Goal: Information Seeking & Learning: Learn about a topic

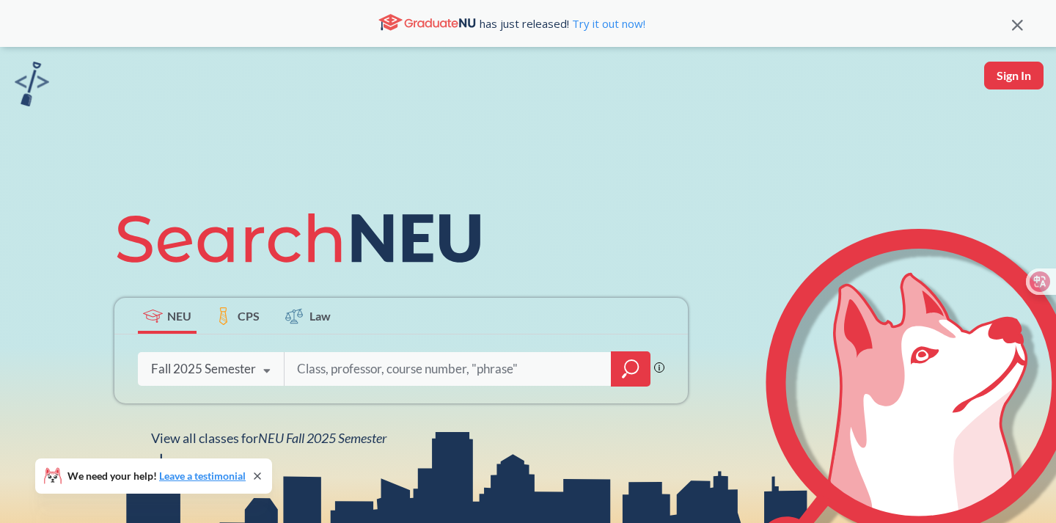
click at [348, 362] on input "search" at bounding box center [448, 369] width 305 height 31
type input "cs 6220"
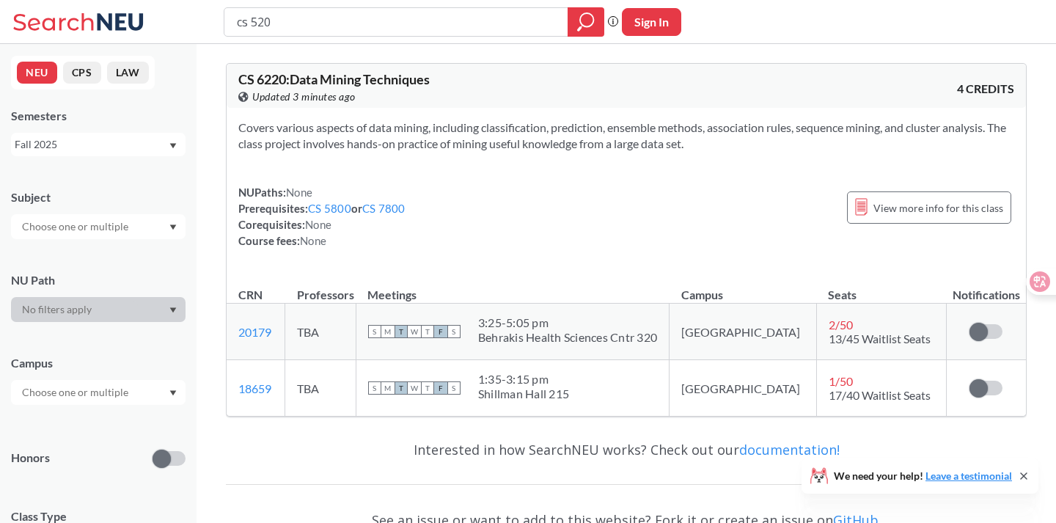
type input "cs 5200"
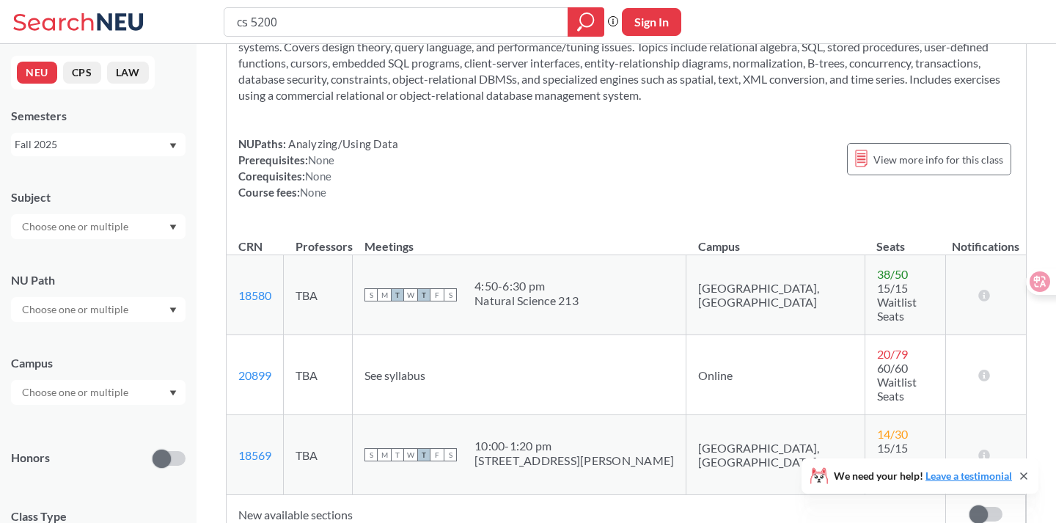
scroll to position [101, 0]
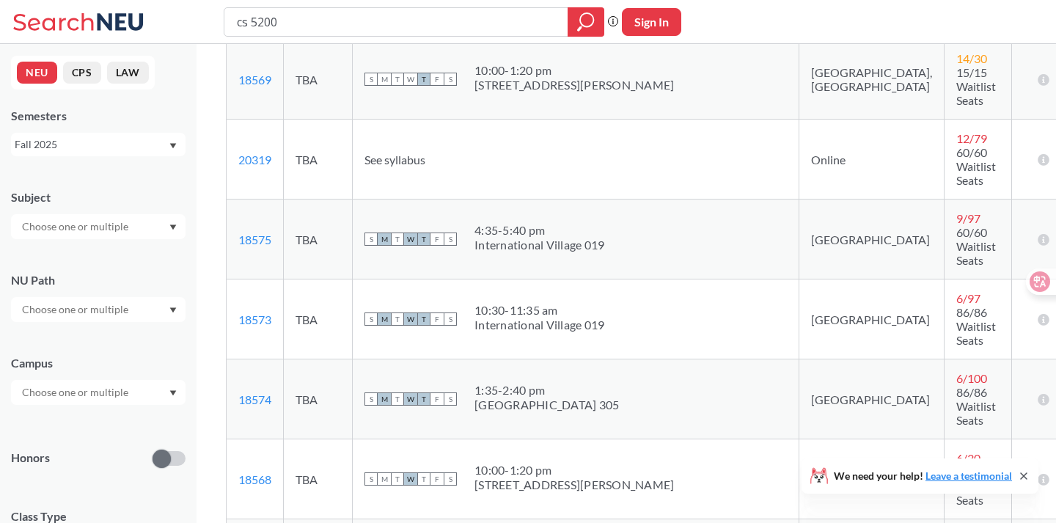
scroll to position [134, 0]
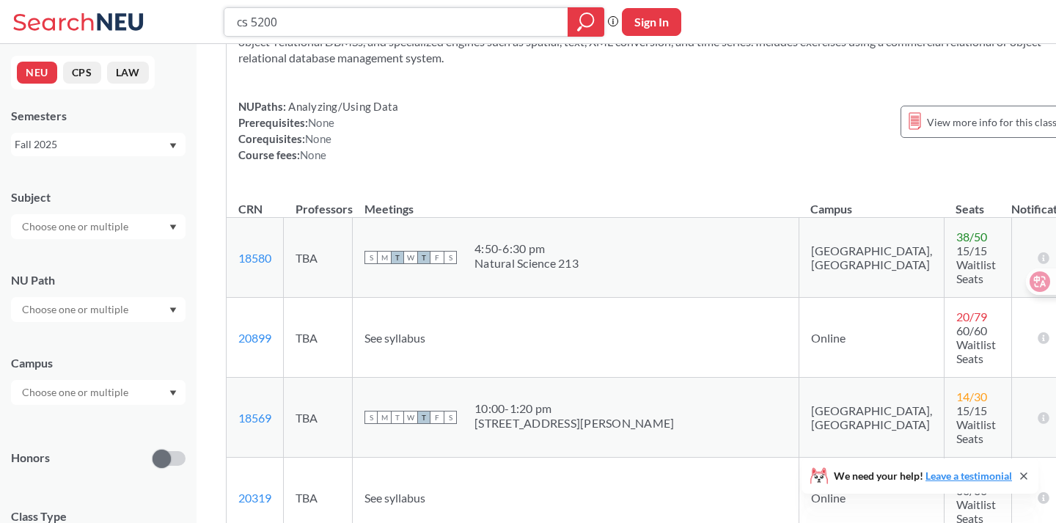
click at [401, 27] on input "cs 5200" at bounding box center [396, 22] width 322 height 25
type input "cs 5100"
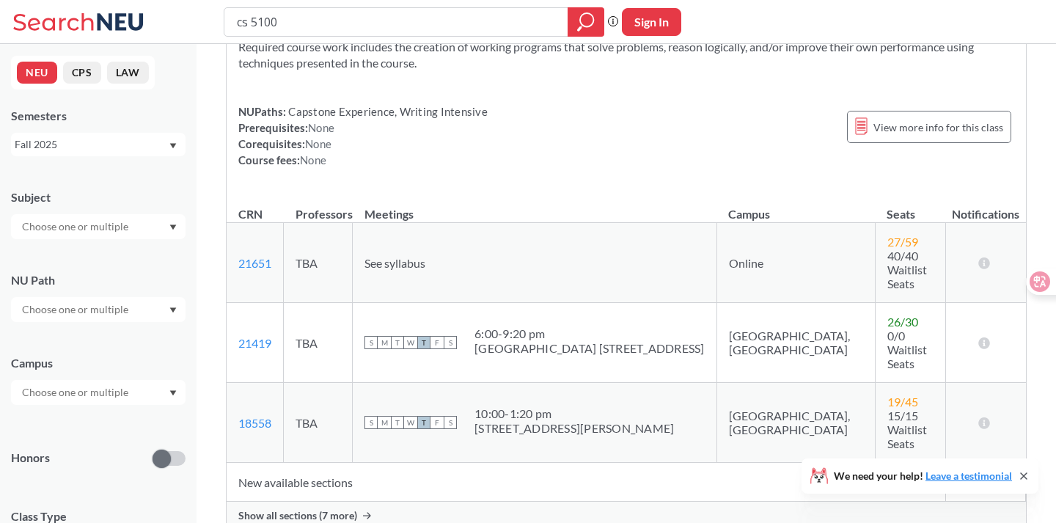
scroll to position [118, 0]
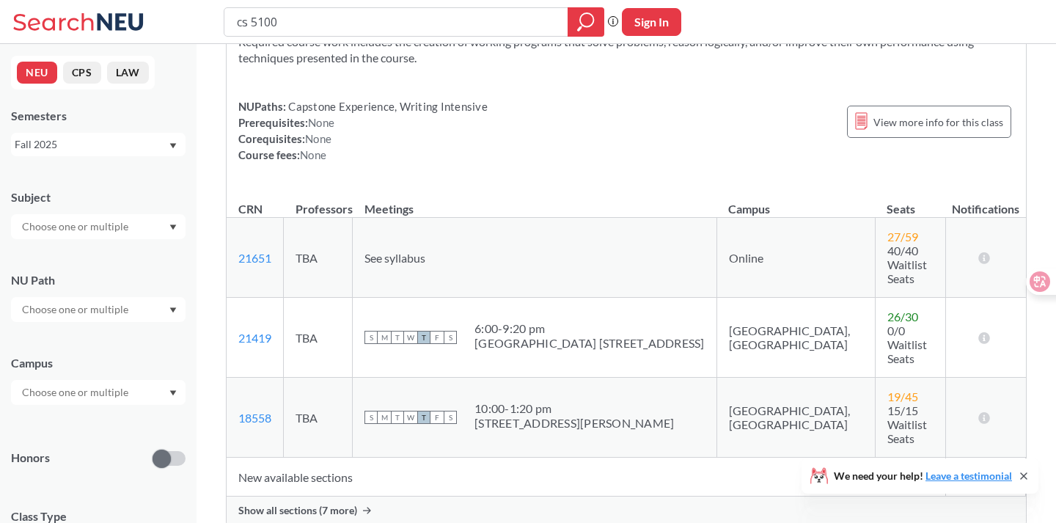
click at [332, 504] on span "Show all sections (7 more)" at bounding box center [297, 510] width 119 height 13
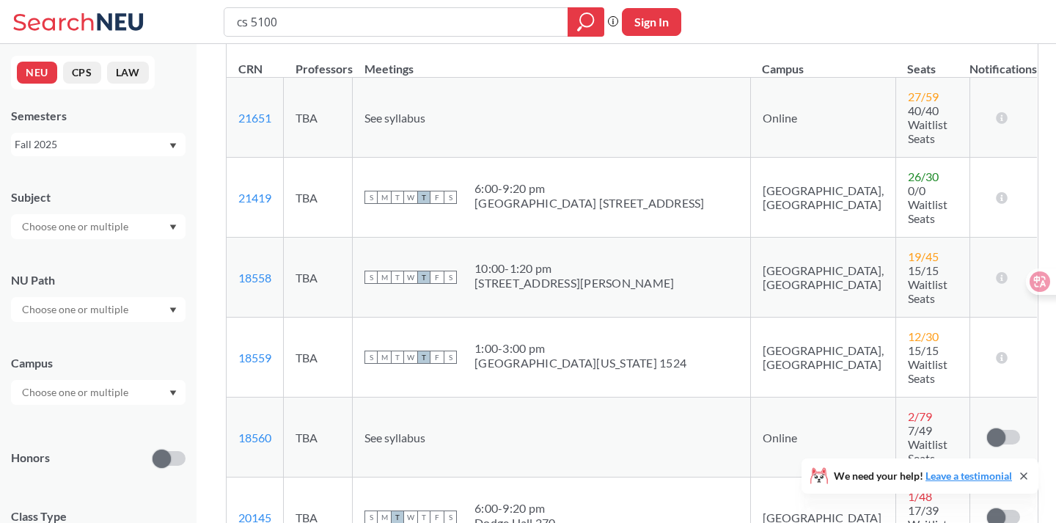
scroll to position [257, 0]
click at [340, 26] on input "cs 5100" at bounding box center [396, 22] width 322 height 25
type input "cs 6140"
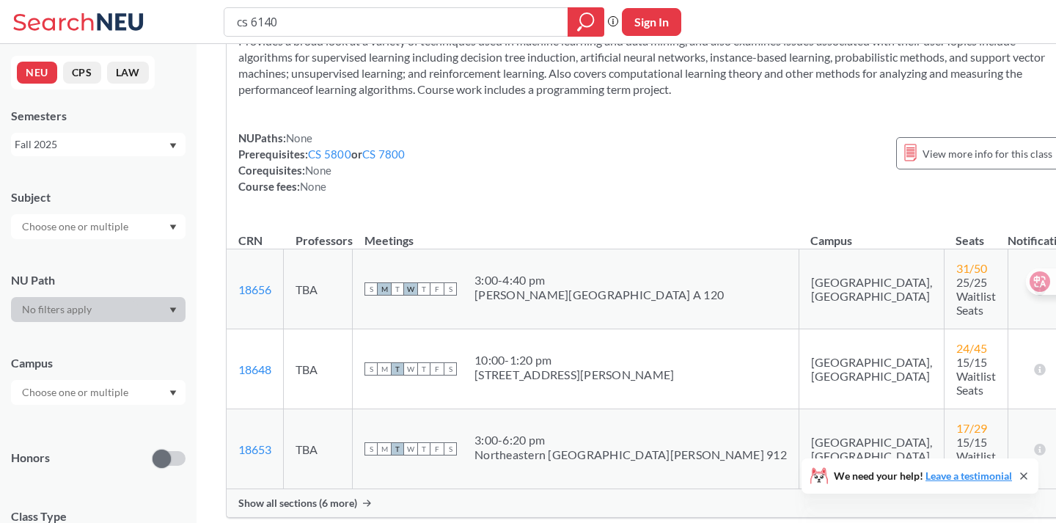
scroll to position [83, 0]
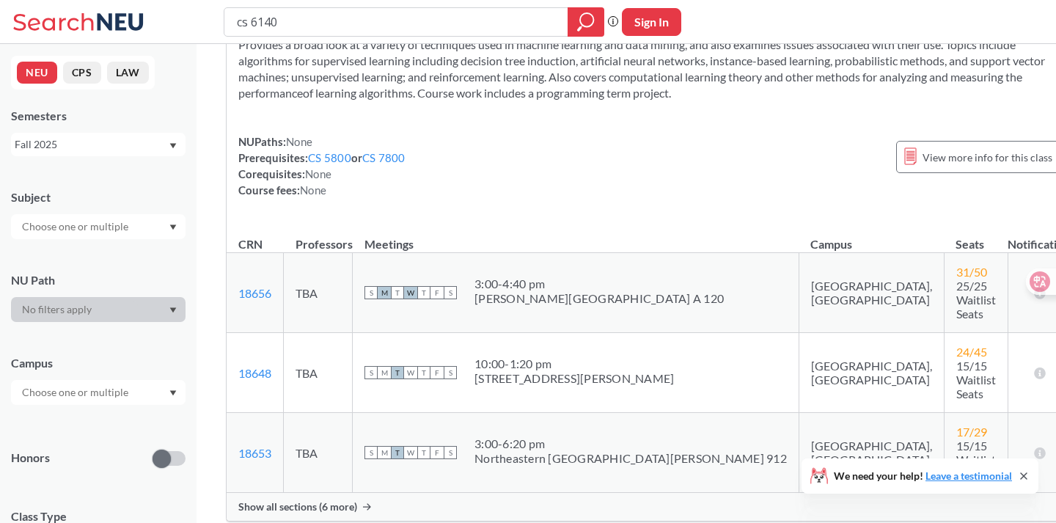
click at [336, 500] on span "Show all sections (6 more)" at bounding box center [297, 506] width 119 height 13
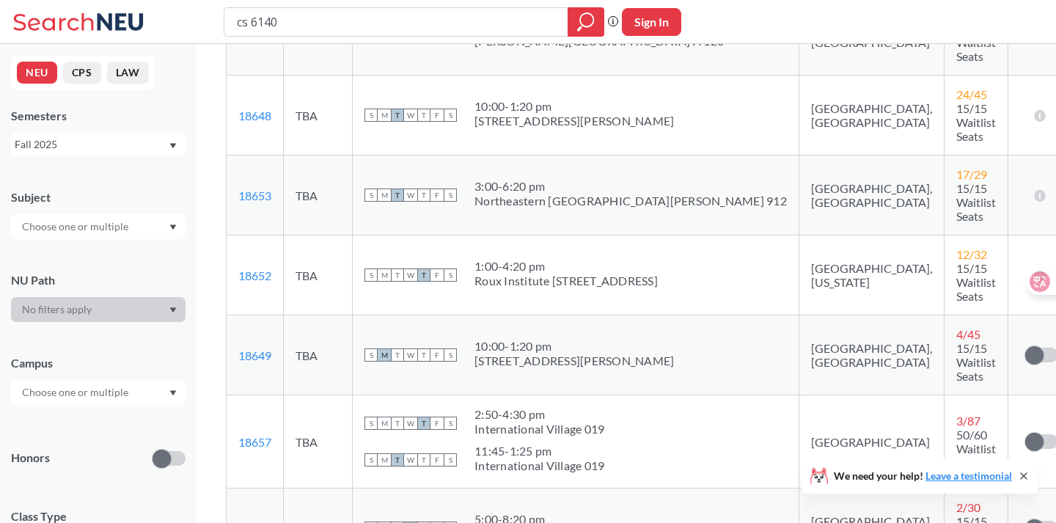
scroll to position [162, 0]
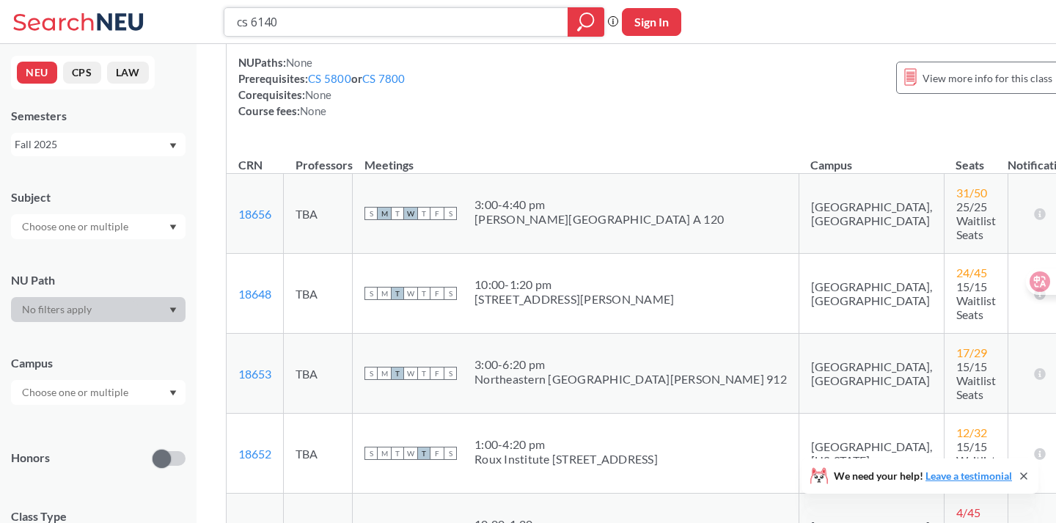
click at [407, 10] on input "cs 6140" at bounding box center [396, 22] width 322 height 25
click at [266, 21] on input "cs 6140" at bounding box center [396, 22] width 322 height 25
type input "cs 6240"
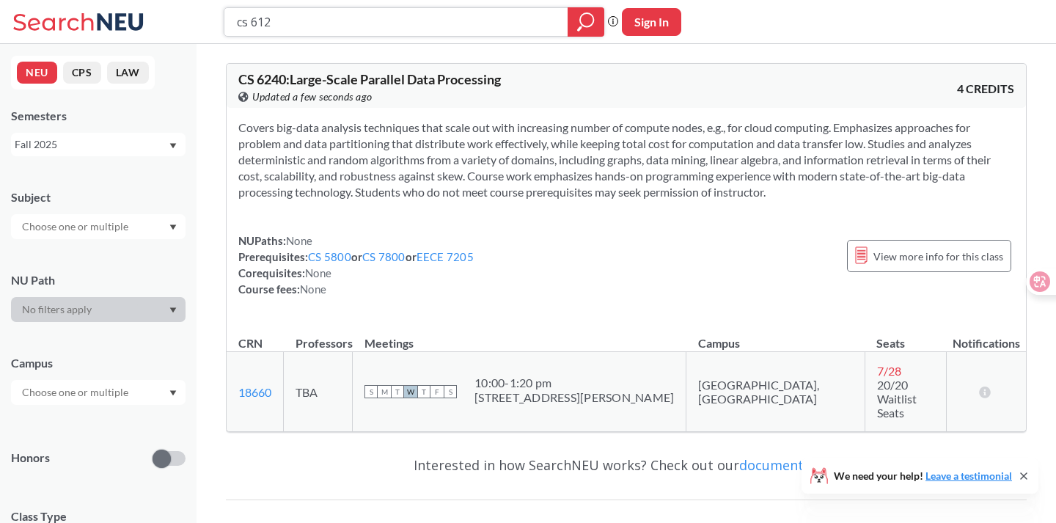
type input "cs 6120"
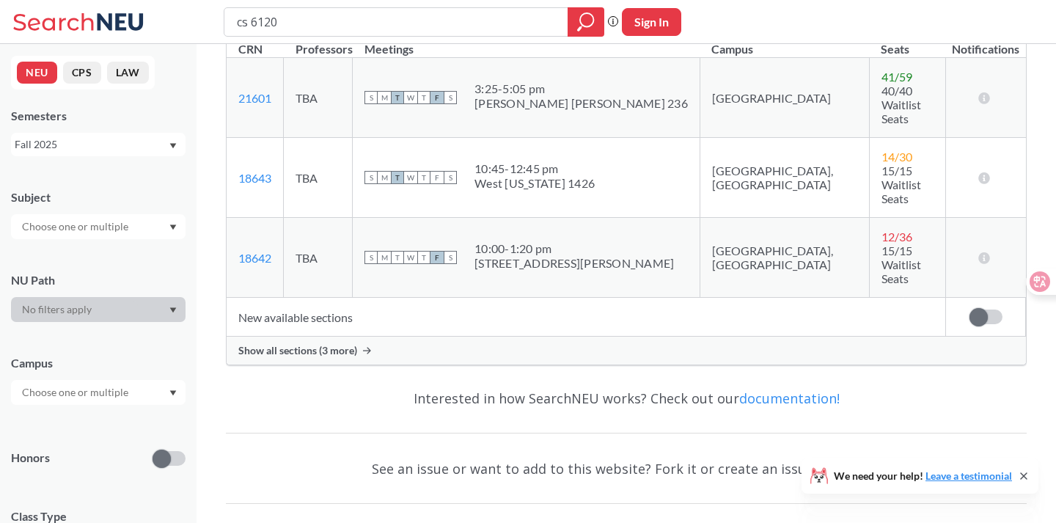
scroll to position [318, 0]
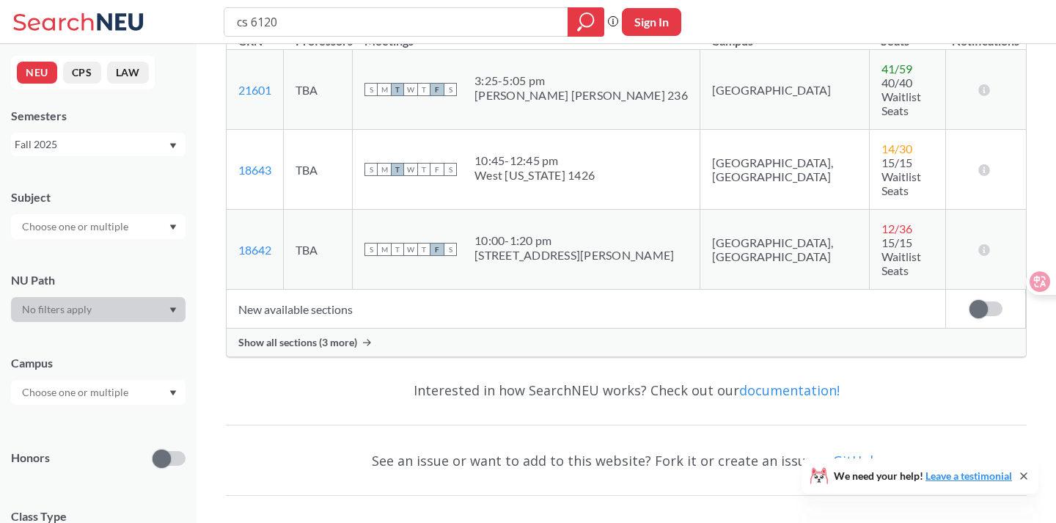
click at [372, 329] on div "Show all sections (3 more)" at bounding box center [627, 343] width 800 height 28
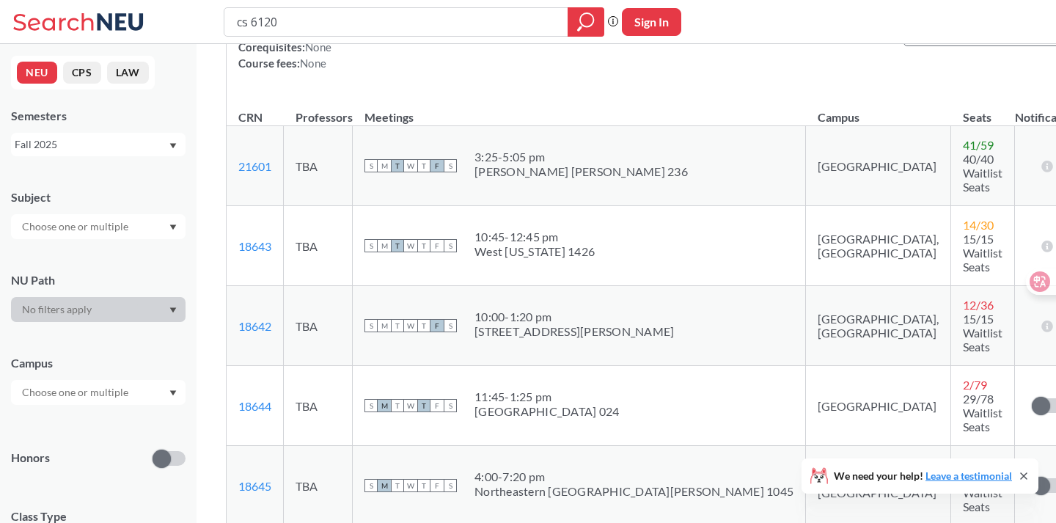
scroll to position [177, 0]
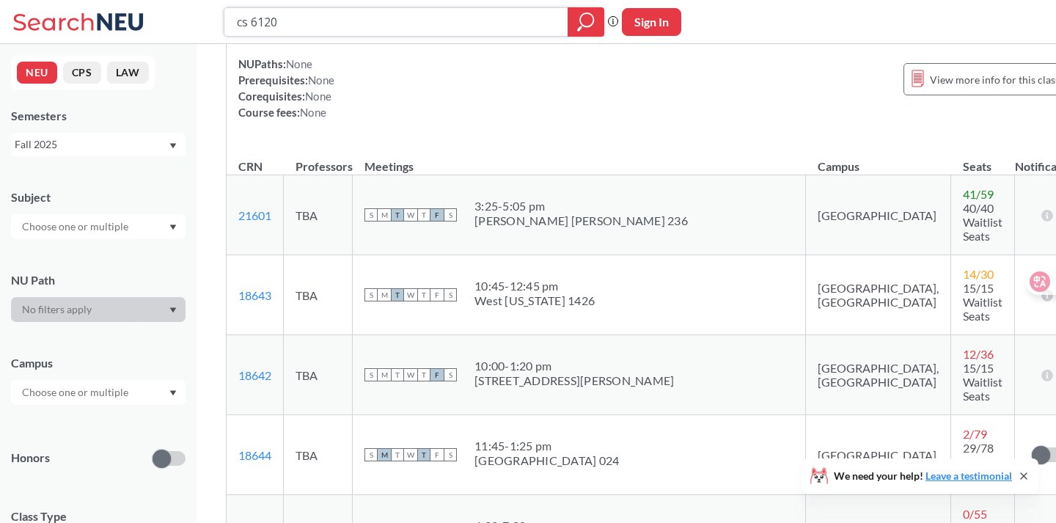
click at [392, 21] on input "cs 6120" at bounding box center [396, 22] width 322 height 25
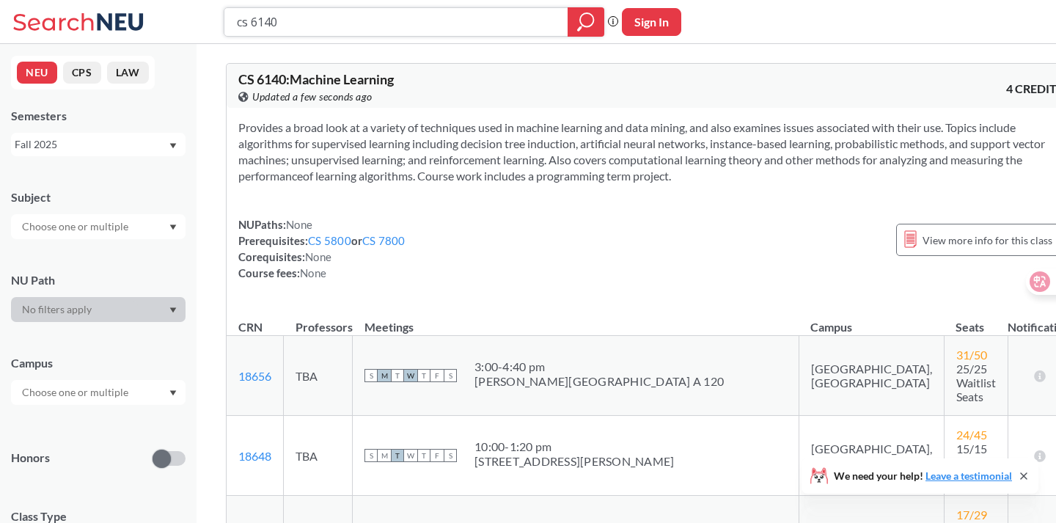
scroll to position [247, 0]
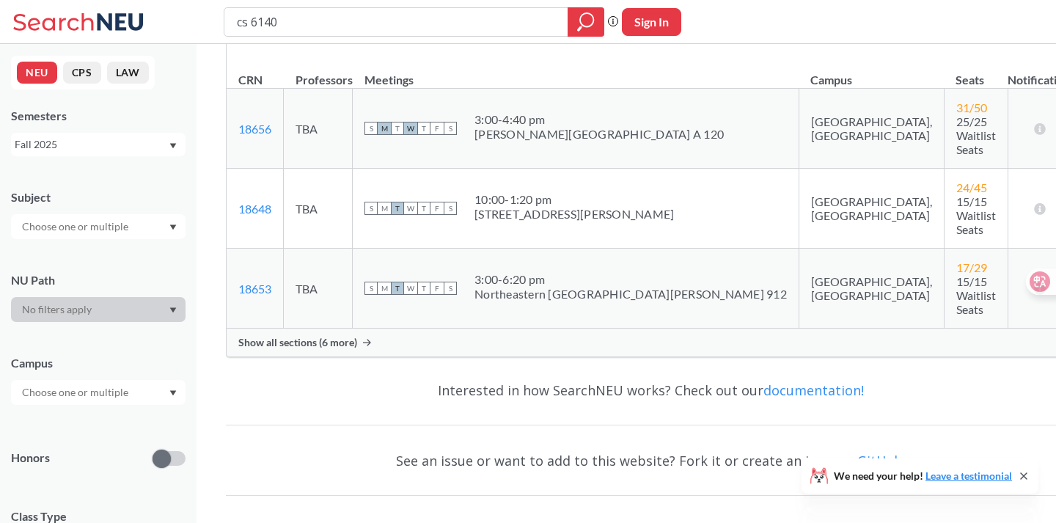
click at [336, 336] on span "Show all sections (6 more)" at bounding box center [297, 342] width 119 height 13
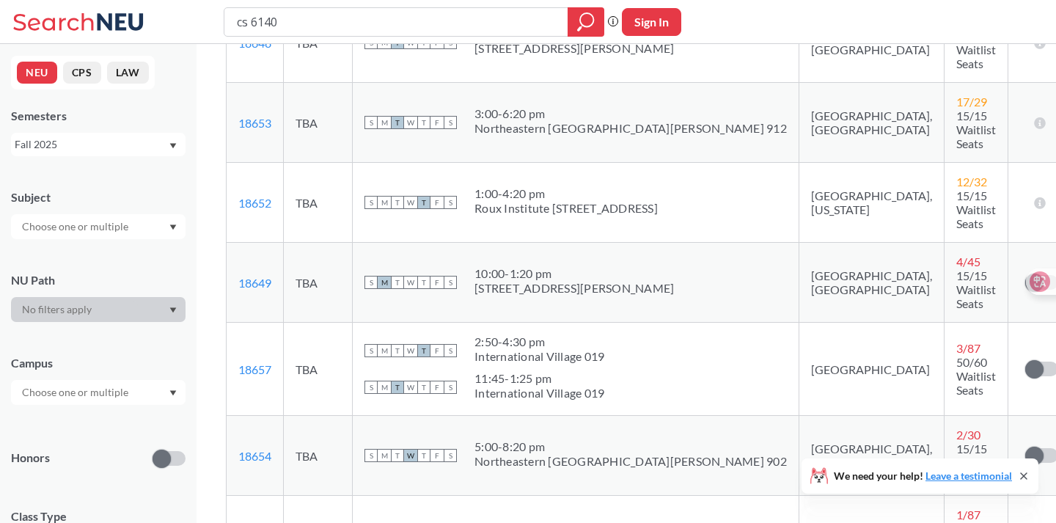
scroll to position [417, 0]
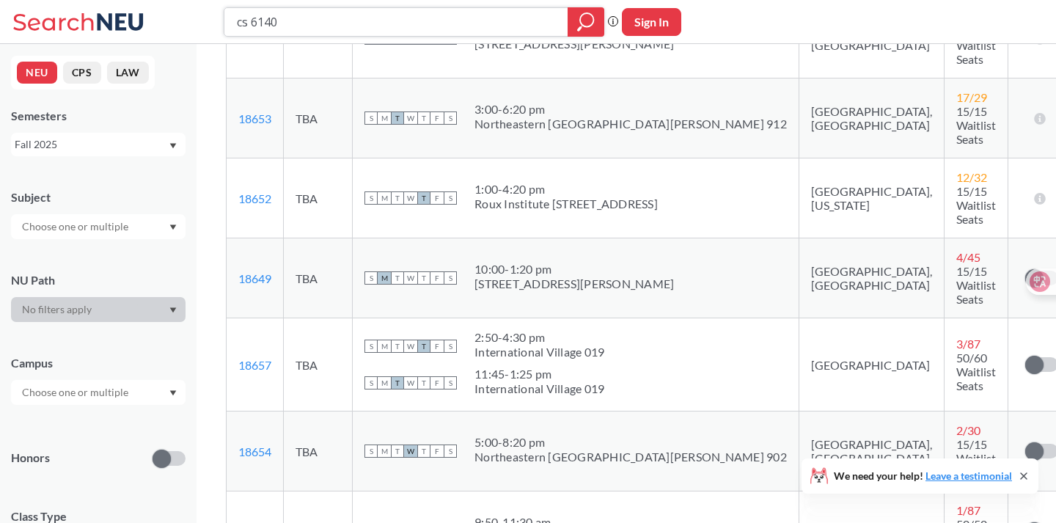
click at [412, 26] on input "cs 6140" at bounding box center [396, 22] width 322 height 25
type input "cs 6200"
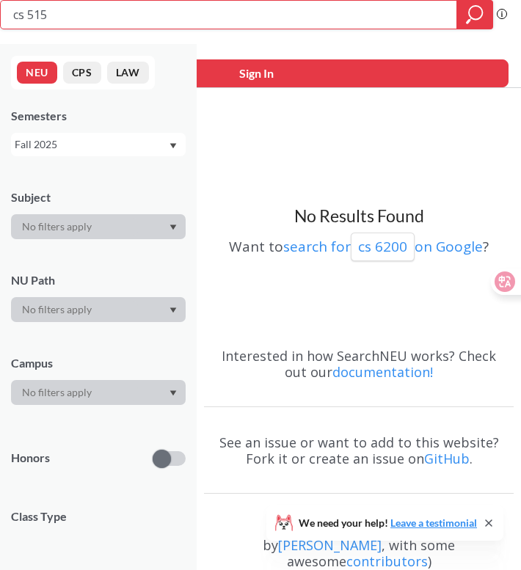
type input "cs 5150"
click at [89, 10] on input "cs 5150" at bounding box center [229, 14] width 434 height 25
type input "cs 5330"
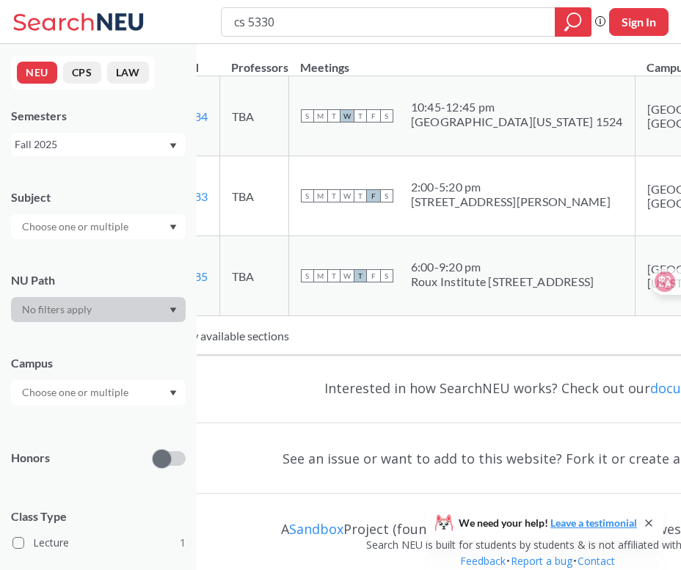
scroll to position [288, 0]
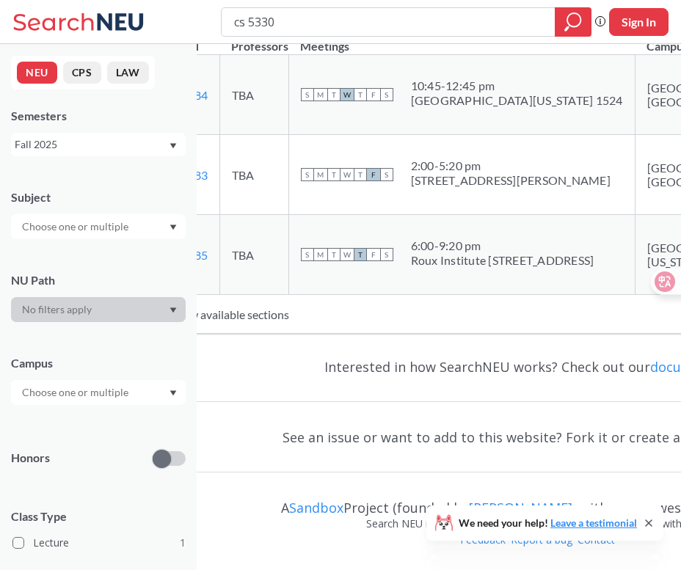
click at [259, 330] on td "New available sections" at bounding box center [503, 314] width 681 height 39
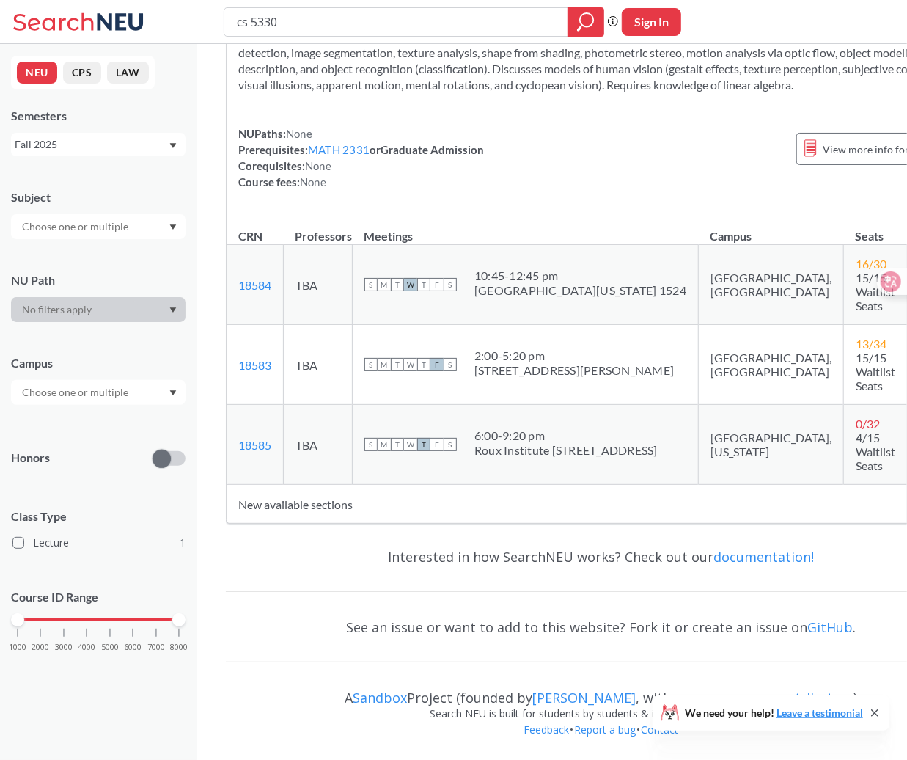
scroll to position [0, 0]
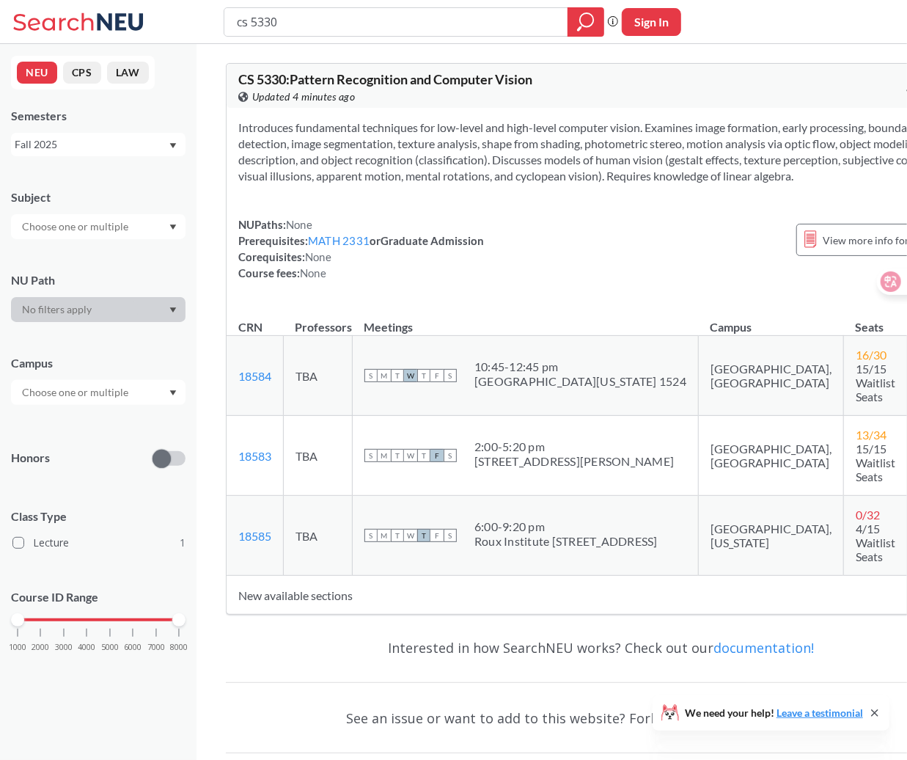
click at [59, 148] on div "Fall 2025" at bounding box center [91, 144] width 153 height 16
click at [270, 14] on input "cs 5330" at bounding box center [396, 22] width 322 height 25
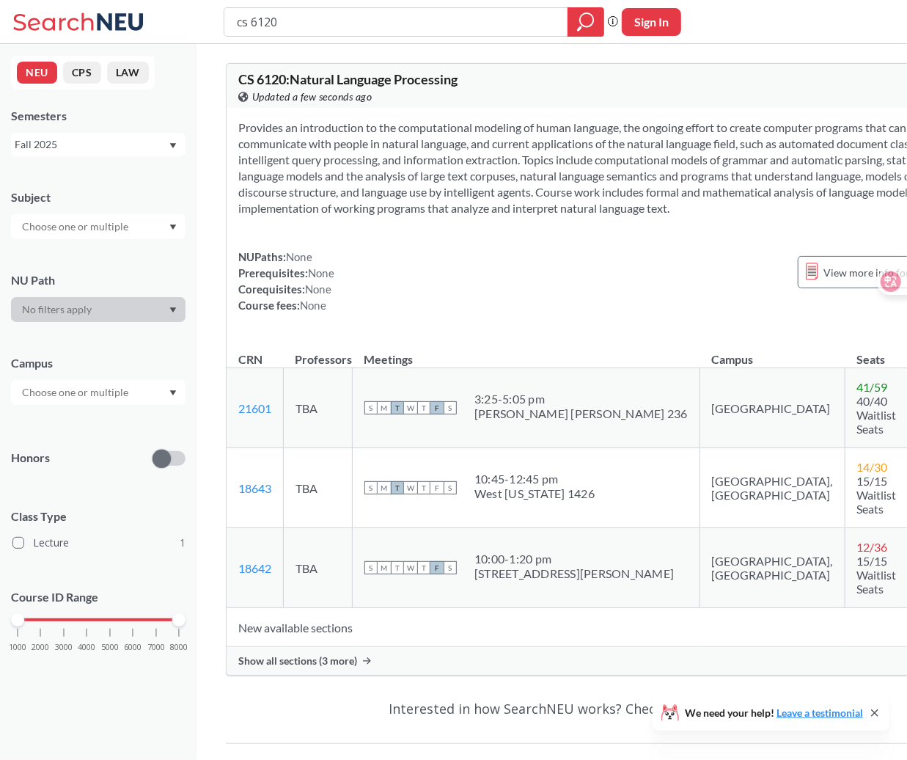
click at [348, 522] on span "Show all sections (3 more)" at bounding box center [297, 660] width 119 height 13
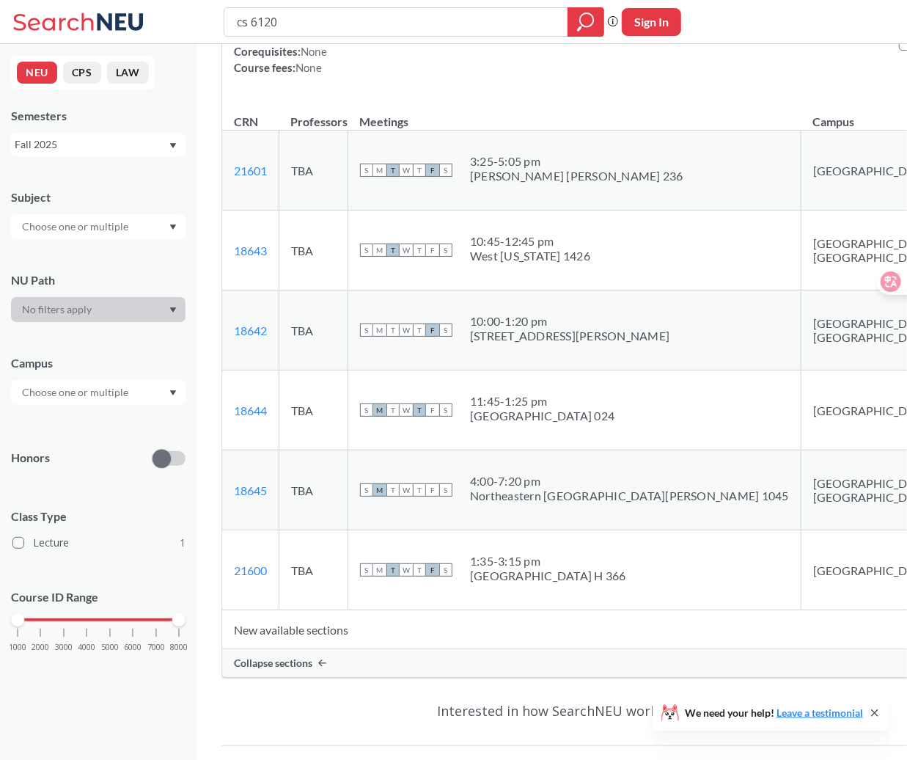
scroll to position [227, 0]
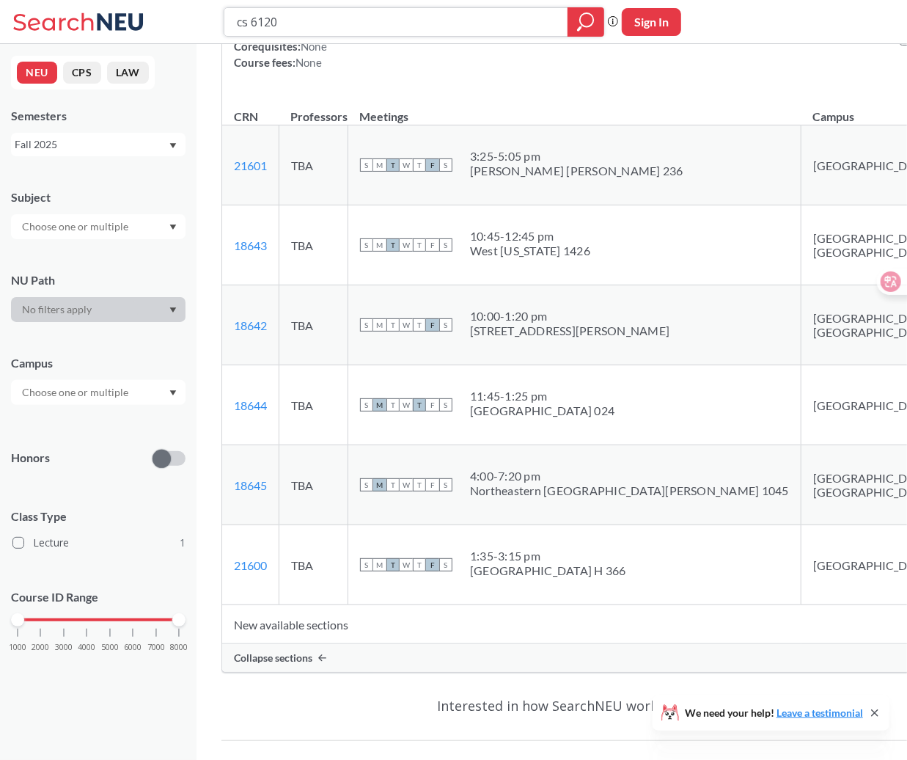
click at [262, 22] on input "cs 6120" at bounding box center [396, 22] width 322 height 25
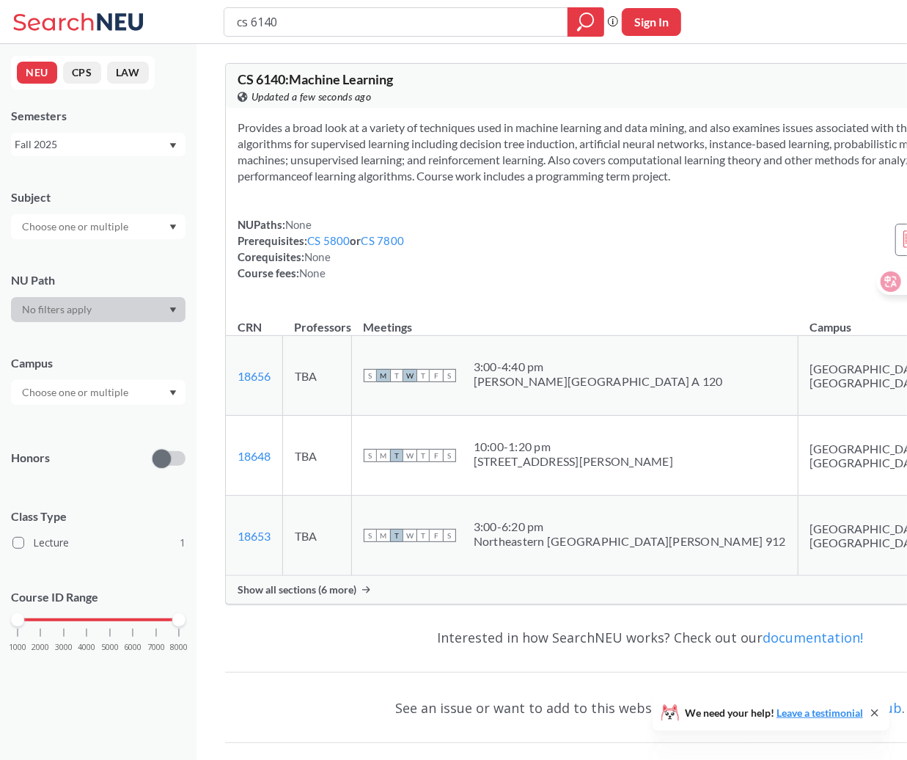
click at [342, 522] on span "Show all sections (6 more)" at bounding box center [297, 589] width 119 height 13
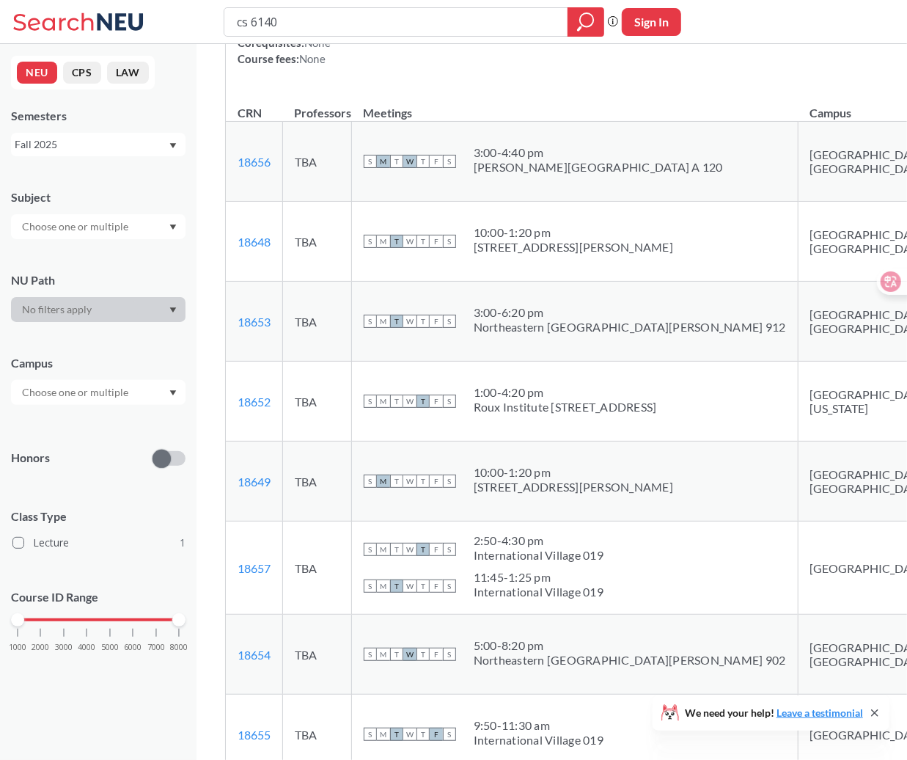
scroll to position [208, 0]
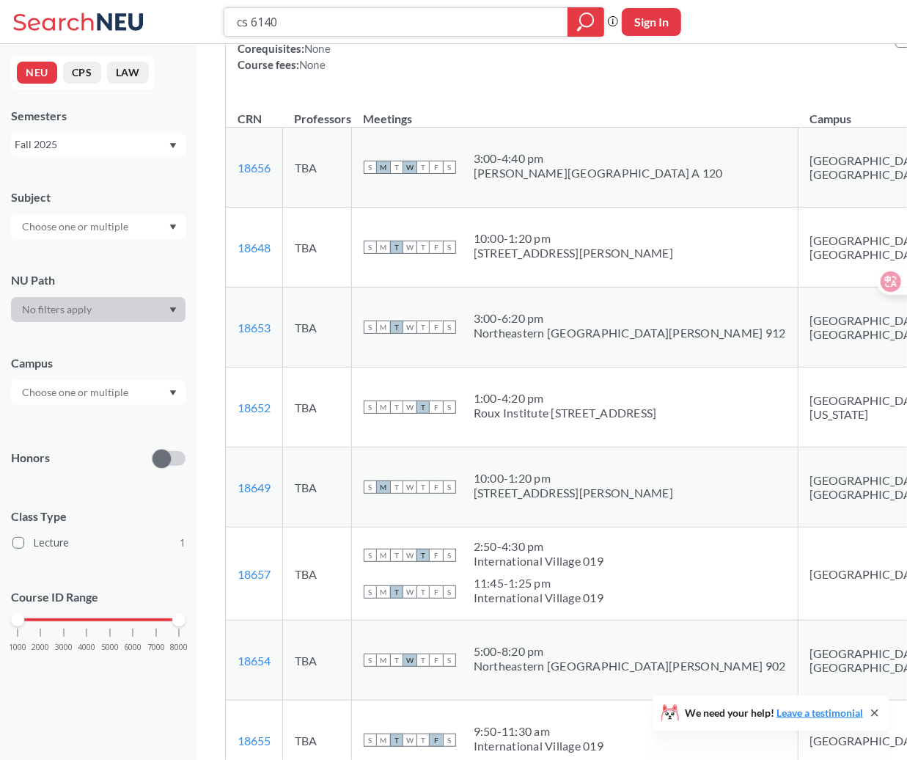
click at [277, 25] on input "cs 6140" at bounding box center [396, 22] width 322 height 25
type input "cs 200"
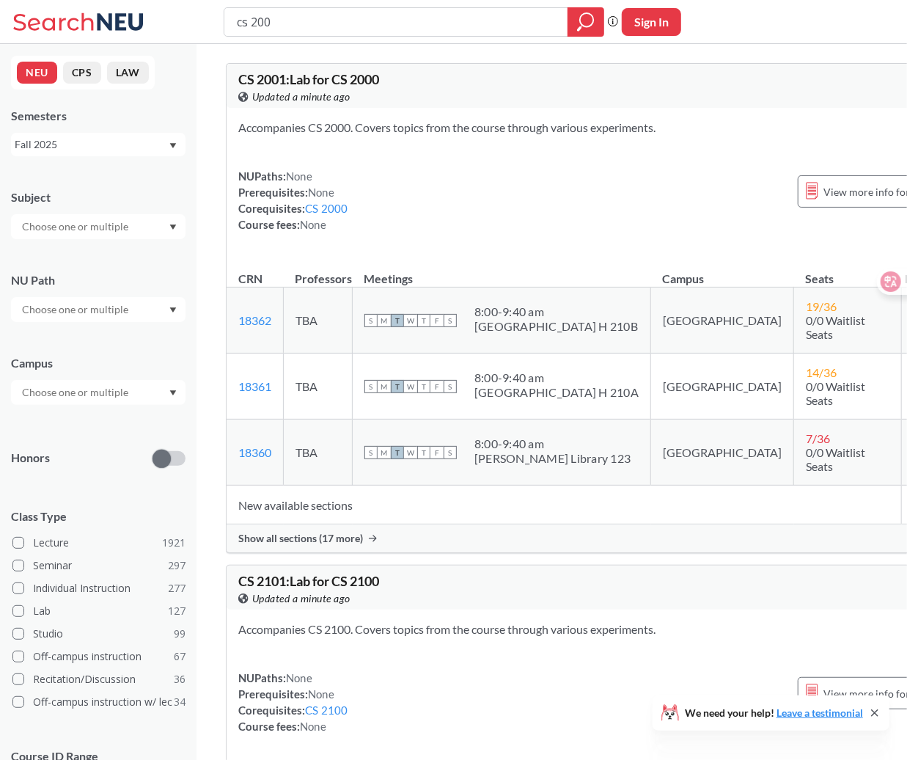
click at [251, 15] on input "cs 200" at bounding box center [396, 22] width 322 height 25
type input "cs 5200"
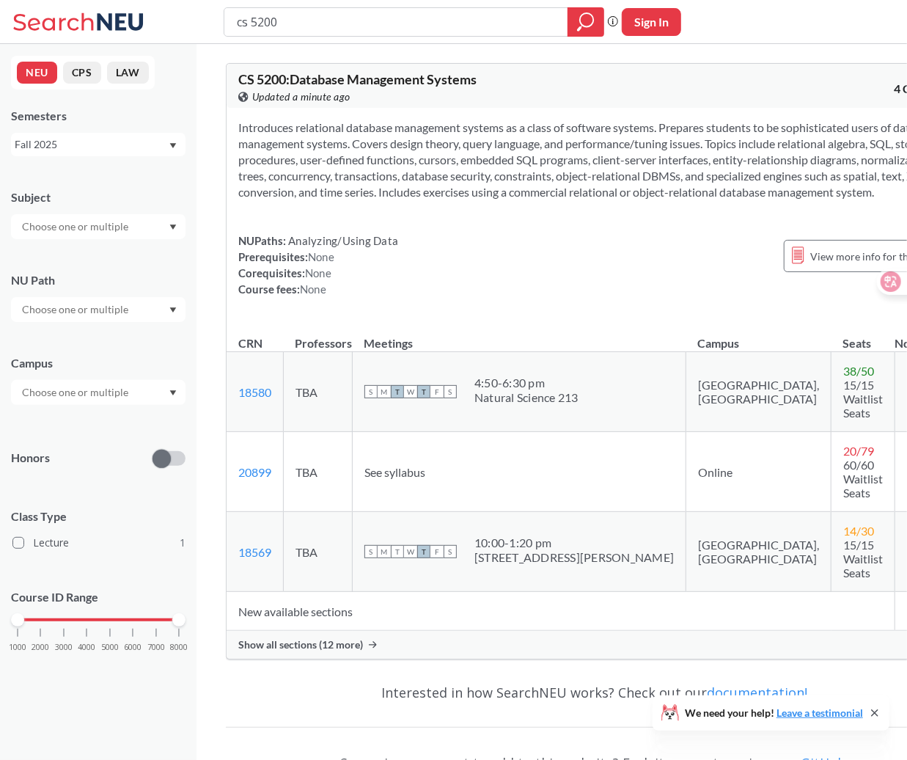
click at [260, 19] on input "cs 5200" at bounding box center [396, 22] width 322 height 25
type input "cs 6200"
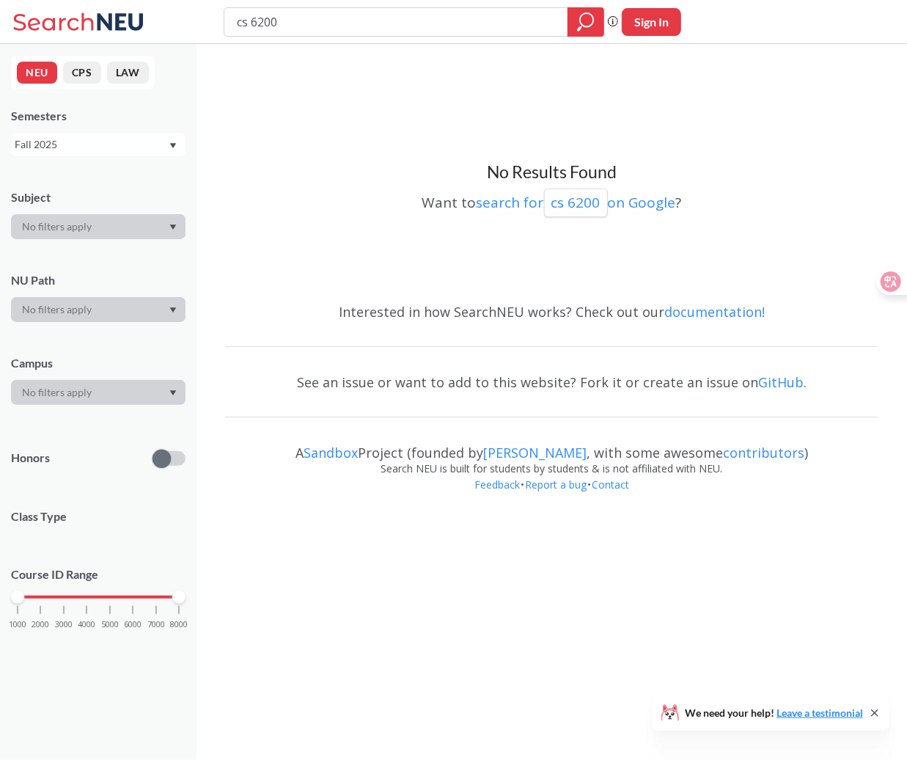
click at [260, 28] on input "cs 6200" at bounding box center [396, 22] width 322 height 25
type input "cs 6220"
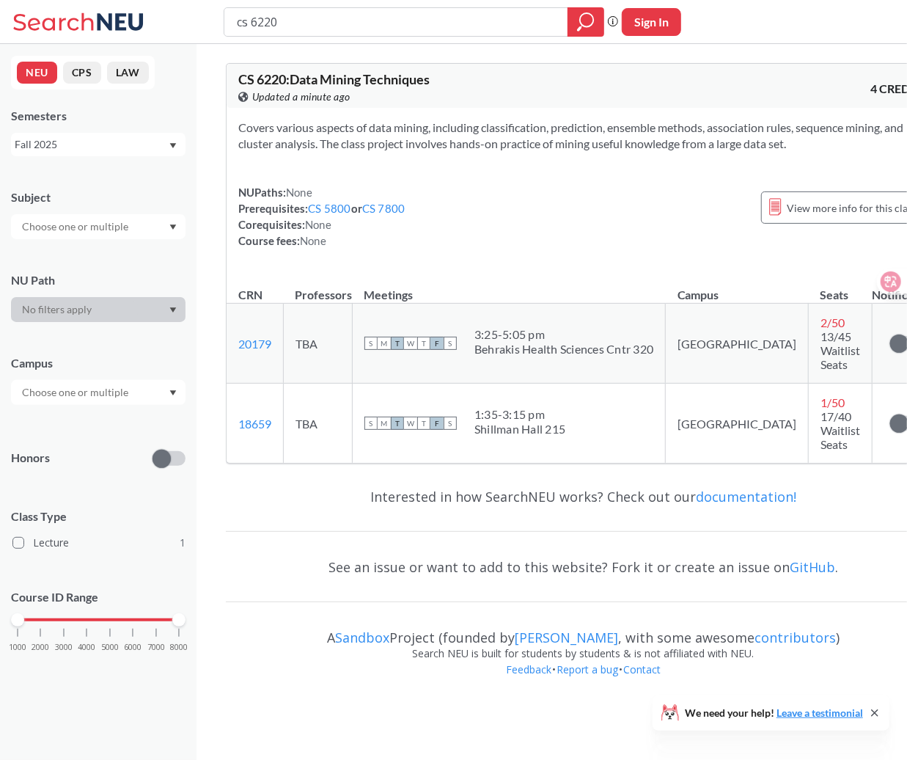
click at [312, 18] on input "cs 6220" at bounding box center [396, 22] width 322 height 25
type input "cs 6240"
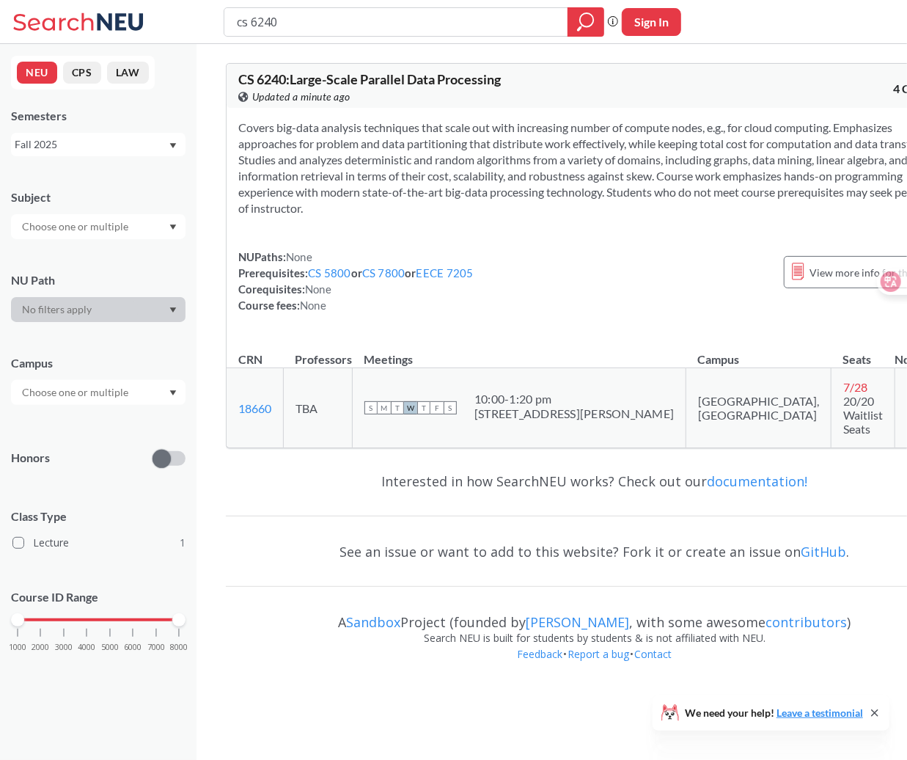
click at [263, 23] on input "cs 6240" at bounding box center [396, 22] width 322 height 25
type input "cs 7140"
